Goal: Find specific page/section: Find specific page/section

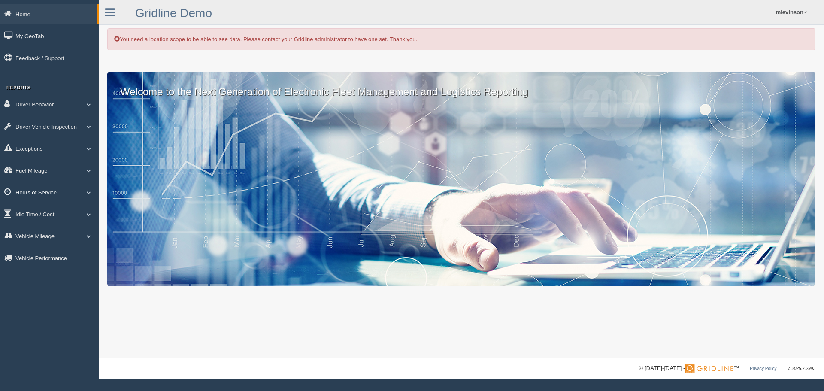
click at [67, 195] on link "Hours of Service" at bounding box center [49, 191] width 99 height 19
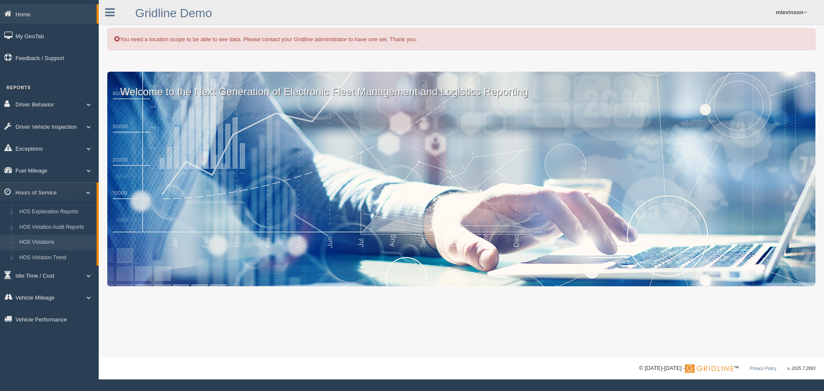
click at [55, 244] on link "HOS Violations" at bounding box center [55, 242] width 81 height 15
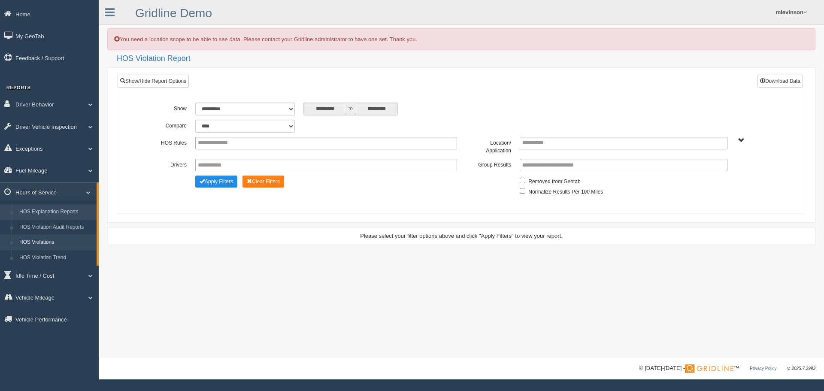
click at [66, 215] on link "HOS Explanation Reports" at bounding box center [55, 211] width 81 height 15
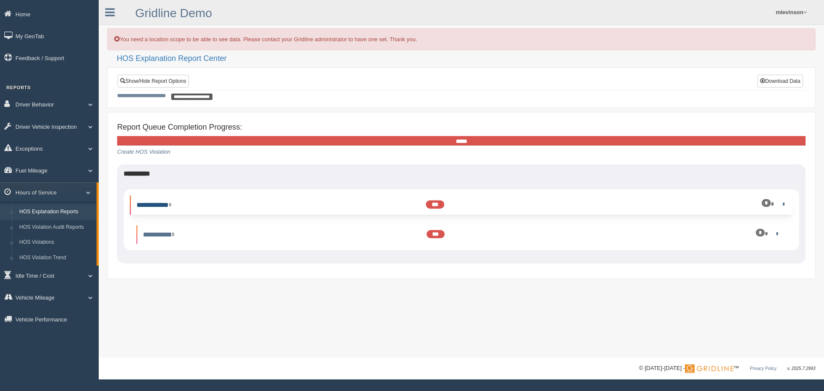
click at [166, 203] on link "**********" at bounding box center [153, 205] width 34 height 6
